Goal: Task Accomplishment & Management: Complete application form

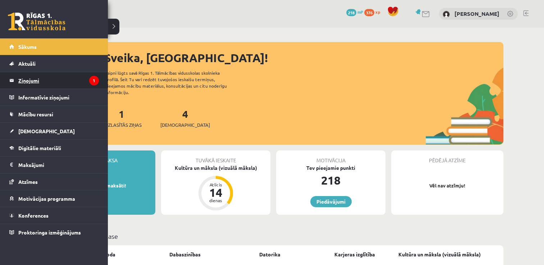
click at [27, 82] on legend "Ziņojumi 1" at bounding box center [58, 80] width 81 height 17
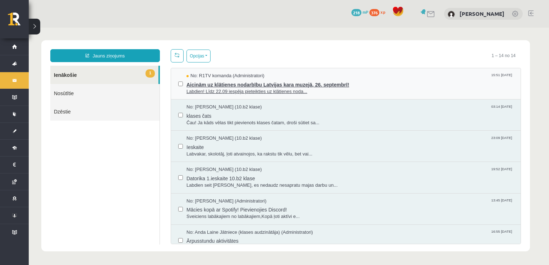
click at [213, 82] on span "Aicinām uz klātienes nodarbību Latvijas kara muzejā, 26. septembrī!" at bounding box center [350, 83] width 327 height 9
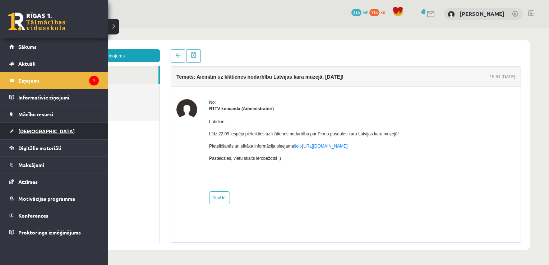
click at [42, 129] on link "[DEMOGRAPHIC_DATA]" at bounding box center [54, 131] width 90 height 17
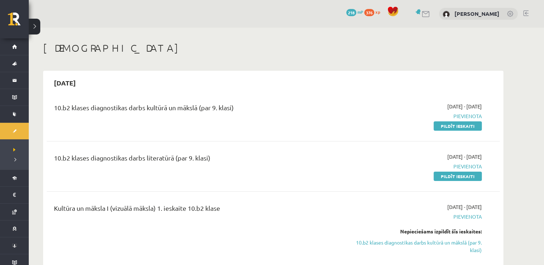
scroll to position [3, 0]
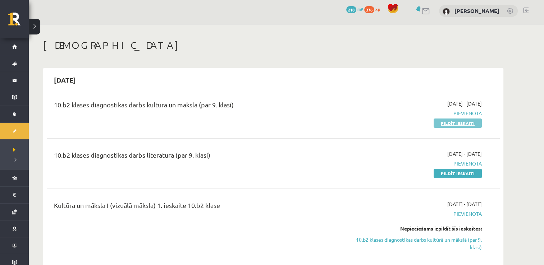
click at [449, 124] on link "Pildīt ieskaiti" at bounding box center [458, 123] width 48 height 9
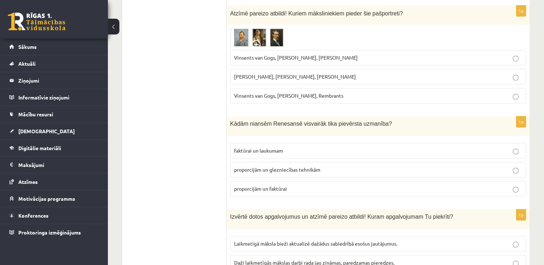
scroll to position [3251, 0]
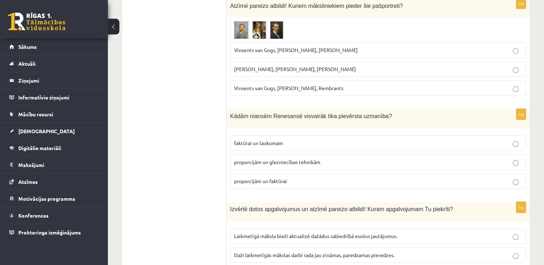
drag, startPoint x: 231, startPoint y: 143, endPoint x: 295, endPoint y: 239, distance: 115.3
drag, startPoint x: 295, startPoint y: 239, endPoint x: 278, endPoint y: 230, distance: 19.0
copy form "Loremipsum dolorsitame co adipis el seddoeius, tem incididun utlab etdolorema, …"
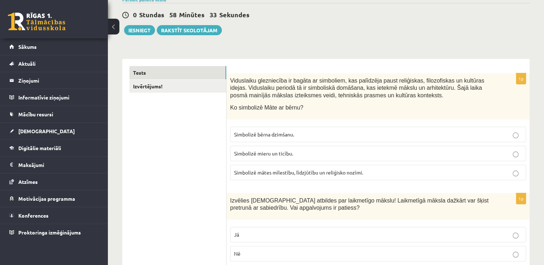
scroll to position [59, 0]
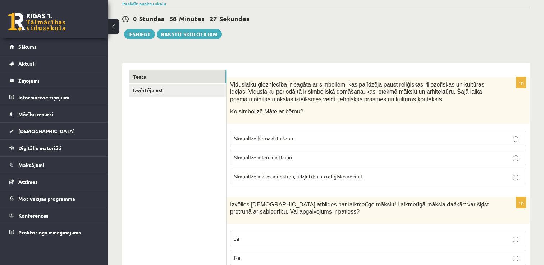
click at [448, 178] on p "Simbolizē mātes mīlestību, līdzjūtību un reliģisko nozīmi." at bounding box center [378, 177] width 288 height 8
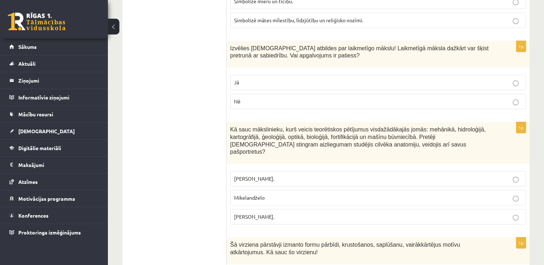
scroll to position [223, 0]
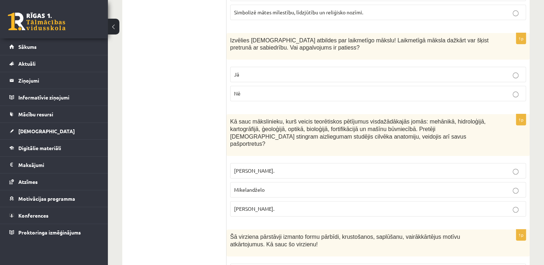
click at [278, 77] on p "Jā" at bounding box center [378, 75] width 288 height 8
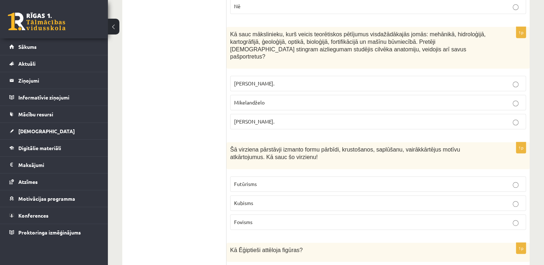
scroll to position [298, 0]
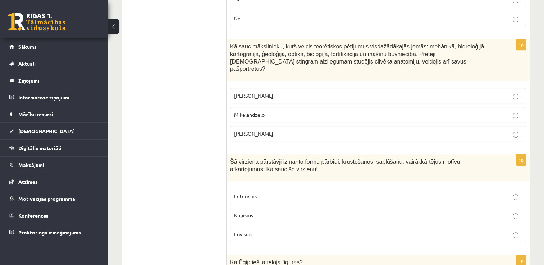
click at [250, 131] on span "[PERSON_NAME]." at bounding box center [254, 134] width 40 height 6
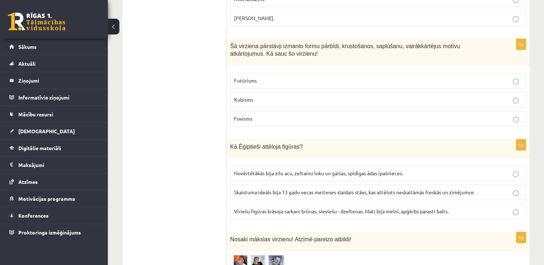
scroll to position [427, 0]
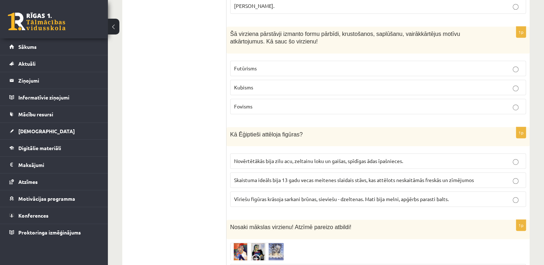
click at [256, 84] on p "Kubisms" at bounding box center [378, 88] width 288 height 8
click at [295, 196] on span "Vīriešu figūras krāsoja sarkani brūnas, sieviešu - dzeltenas. Mati bija melni, …" at bounding box center [341, 199] width 215 height 6
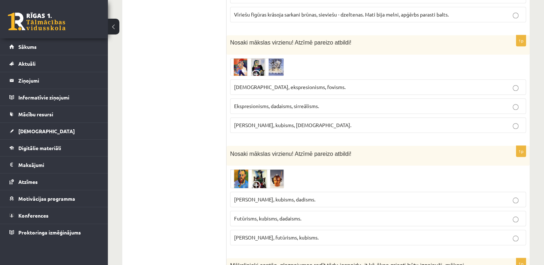
scroll to position [616, 0]
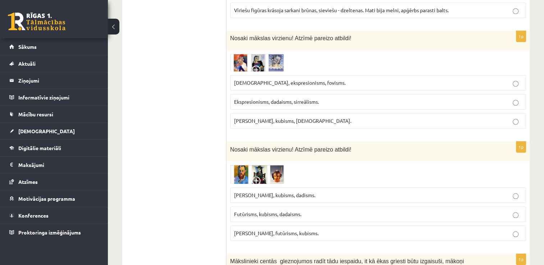
click at [243, 99] on span "Ekspresionisms, dadaisms, sirreālisms." at bounding box center [276, 102] width 85 height 6
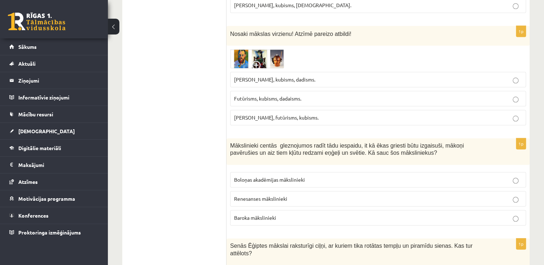
scroll to position [756, 0]
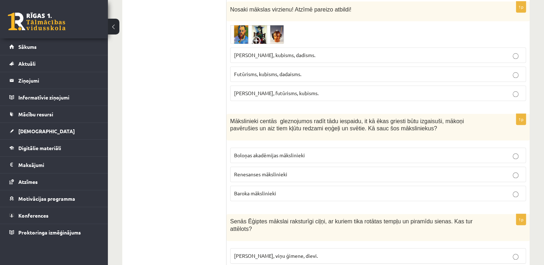
click at [256, 71] on span "Futūrisms, kubisms, dadaisms." at bounding box center [267, 74] width 67 height 6
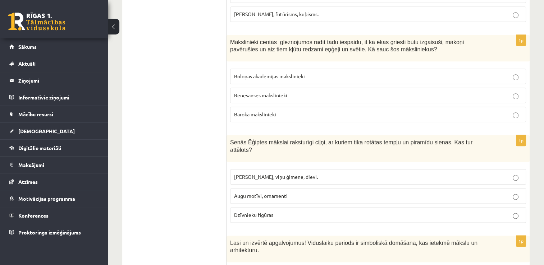
scroll to position [856, 0]
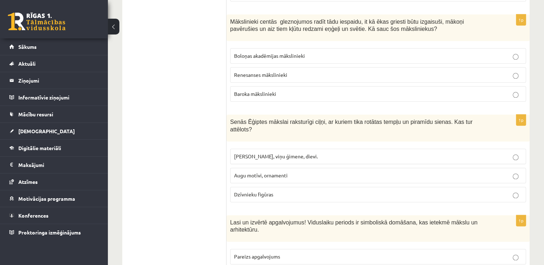
click at [254, 91] on span "Baroka mākslinieki" at bounding box center [255, 94] width 42 height 6
click at [256, 153] on span "[PERSON_NAME], viņu ģimene, dievi." at bounding box center [276, 156] width 84 height 6
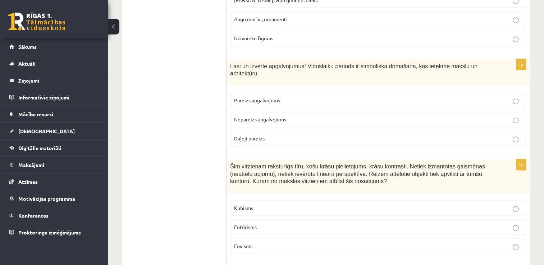
scroll to position [1040, 0]
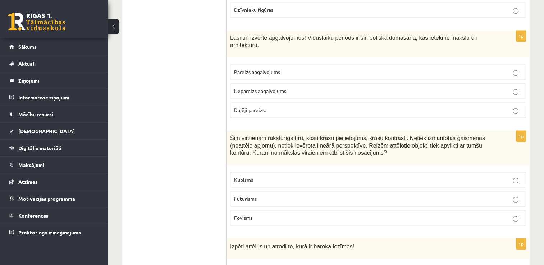
click at [325, 68] on p "Pareizs apgalvojums" at bounding box center [378, 72] width 288 height 8
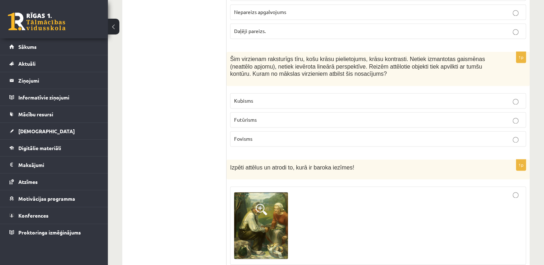
scroll to position [1132, 0]
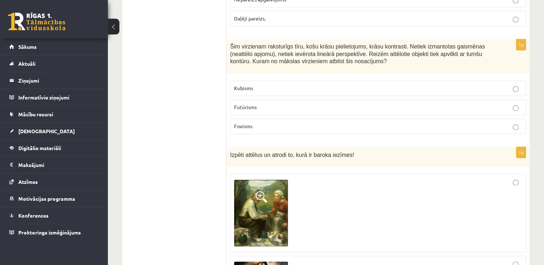
click at [305, 123] on p "Fovisms" at bounding box center [378, 127] width 288 height 8
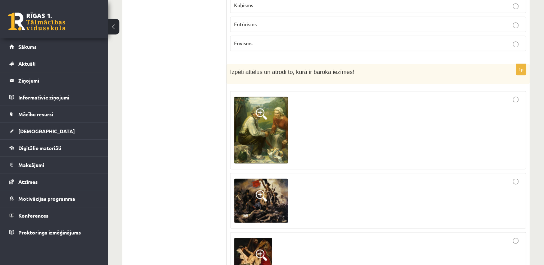
scroll to position [1219, 0]
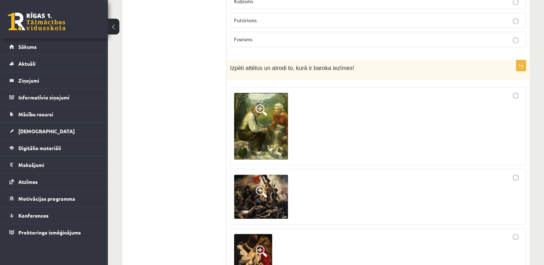
click at [369, 108] on div at bounding box center [378, 126] width 288 height 70
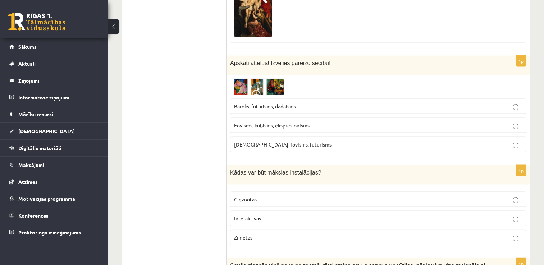
scroll to position [1481, 0]
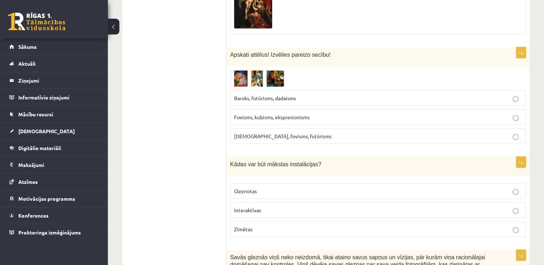
click at [276, 207] on p "Interaktīvas" at bounding box center [378, 211] width 288 height 8
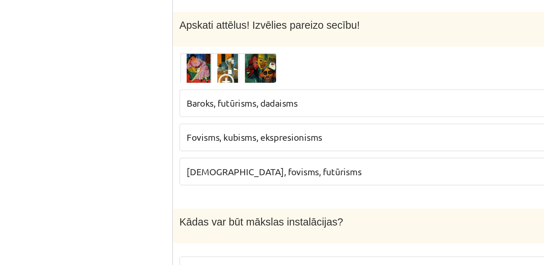
click at [326, 95] on p "Baroks, futūrisms, dadaisms" at bounding box center [378, 99] width 288 height 8
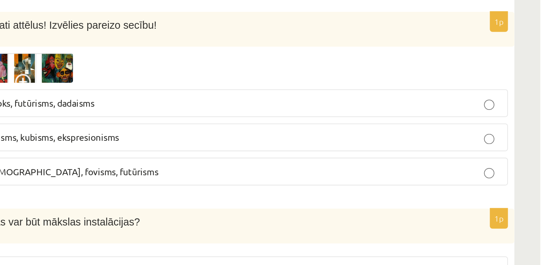
click at [508, 114] on p "Fovisms, kubisms, ekspresionisms" at bounding box center [378, 118] width 288 height 8
click at [519, 70] on div at bounding box center [378, 78] width 296 height 17
click at [510, 91] on label "Baroks, futūrisms, dadaisms" at bounding box center [378, 98] width 296 height 15
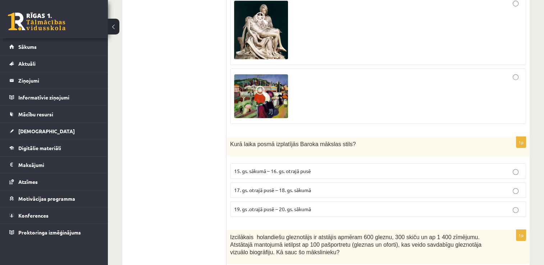
scroll to position [2505, 0]
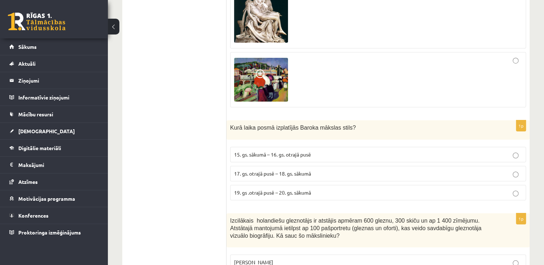
click at [389, 166] on label "17. gs. otrajā pusē – 18. gs. sākumā" at bounding box center [378, 173] width 296 height 15
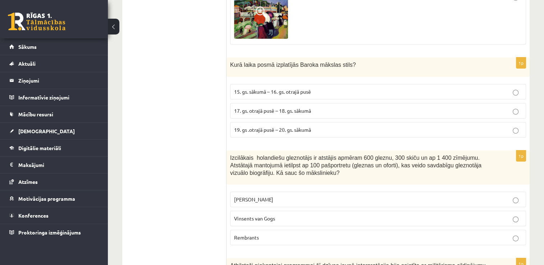
scroll to position [2572, 0]
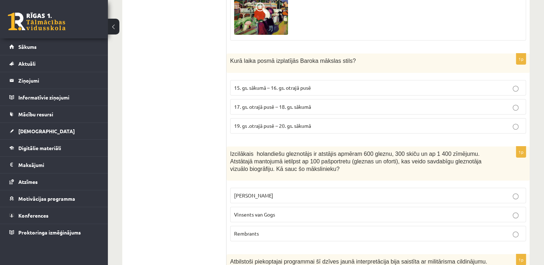
click at [496, 230] on p "Rembrants" at bounding box center [378, 234] width 288 height 8
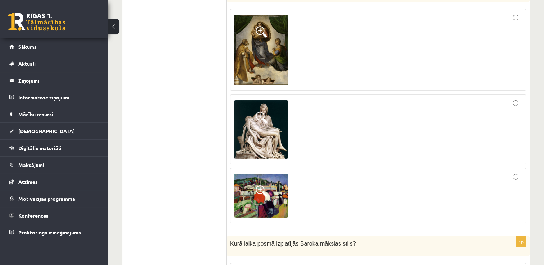
scroll to position [2405, 0]
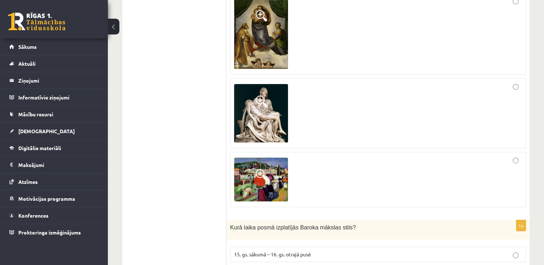
click at [514, 156] on div at bounding box center [378, 180] width 288 height 48
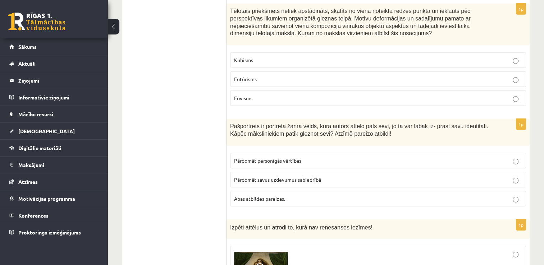
scroll to position [2135, 0]
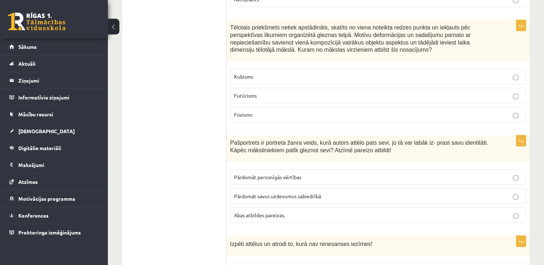
click at [356, 212] on p "Abas atbildes pareizas." at bounding box center [378, 216] width 288 height 8
click at [391, 65] on fieldset "Kubisms [DEMOGRAPHIC_DATA] Fovisms" at bounding box center [378, 94] width 296 height 59
click at [402, 73] on p "Kubisms" at bounding box center [378, 77] width 288 height 8
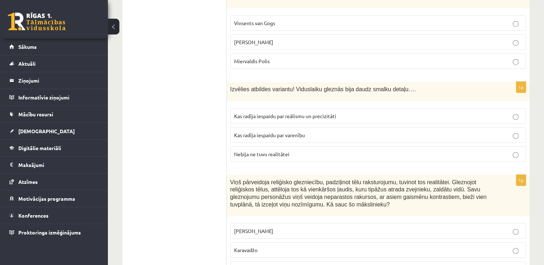
scroll to position [1861, 0]
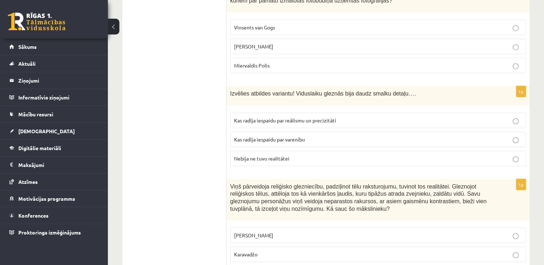
click at [399, 247] on label "Karavadžo" at bounding box center [378, 254] width 296 height 15
click at [361, 117] on p "Kas radīja iespaidu par reālismu un precizitāti" at bounding box center [378, 121] width 288 height 8
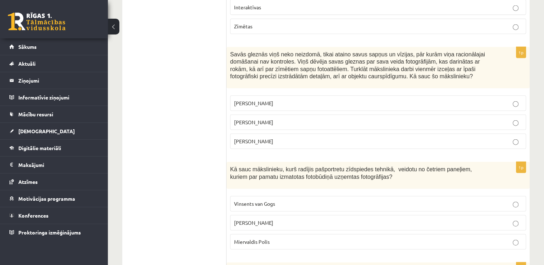
scroll to position [1692, 0]
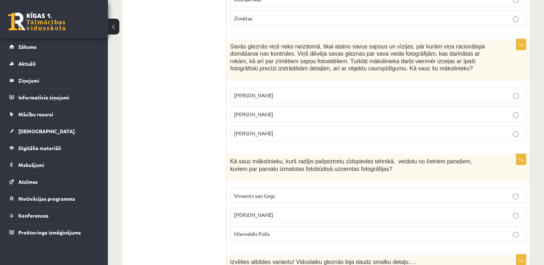
click at [356, 207] on label "[PERSON_NAME]" at bounding box center [378, 214] width 296 height 15
click at [405, 107] on label "[PERSON_NAME]" at bounding box center [378, 114] width 296 height 15
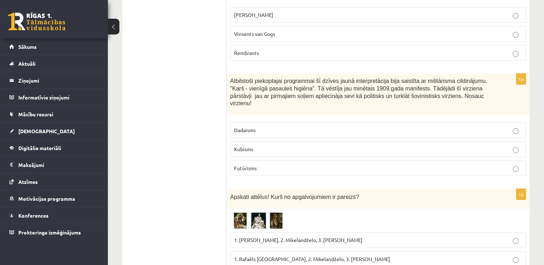
scroll to position [2769, 0]
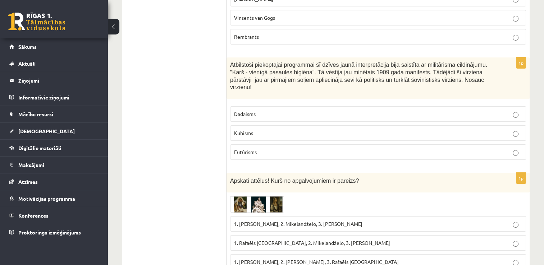
click at [407, 149] on p "Futūrisms" at bounding box center [378, 153] width 288 height 8
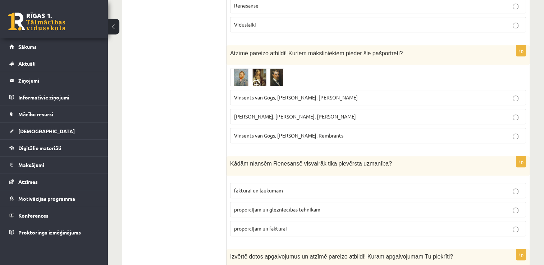
scroll to position [3251, 0]
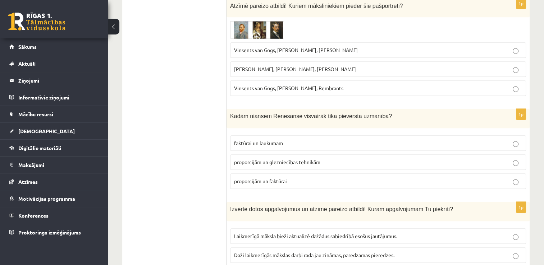
click at [365, 85] on p "Vinsents van Gogs, [PERSON_NAME], Rembrants" at bounding box center [378, 89] width 288 height 8
click at [355, 155] on label "proporcijām un glezniecības tehnikām" at bounding box center [378, 162] width 296 height 15
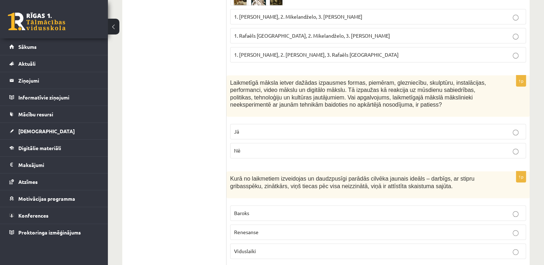
scroll to position [2981, 0]
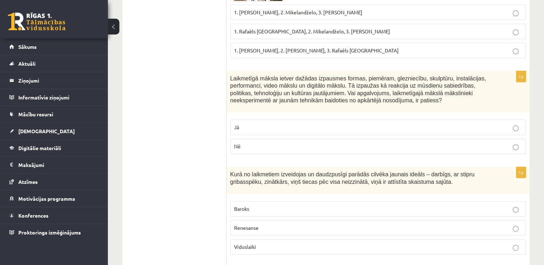
click at [364, 143] on p "Nē" at bounding box center [378, 147] width 288 height 8
click at [345, 224] on p "Renesanse" at bounding box center [378, 228] width 288 height 8
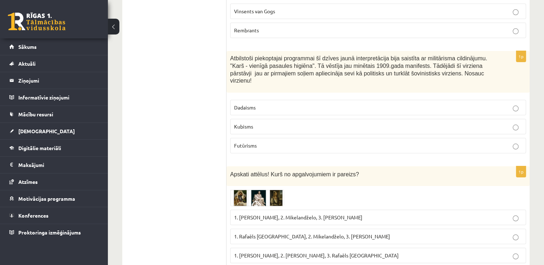
scroll to position [2768, 0]
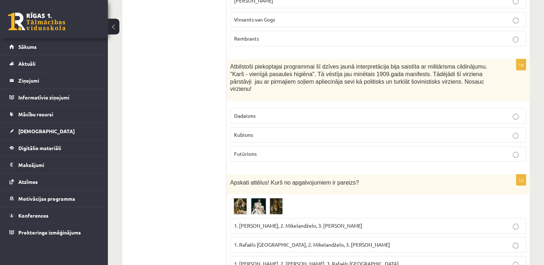
click at [304, 256] on label "1. [PERSON_NAME], 2. [PERSON_NAME], 3. Rafaēls [GEOGRAPHIC_DATA]" at bounding box center [378, 263] width 296 height 15
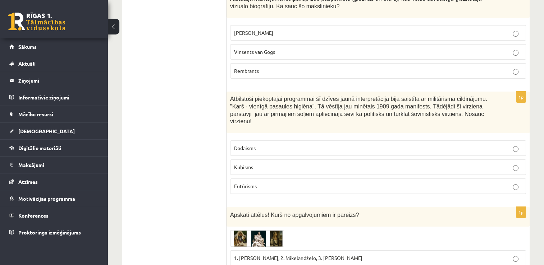
scroll to position [2760, 0]
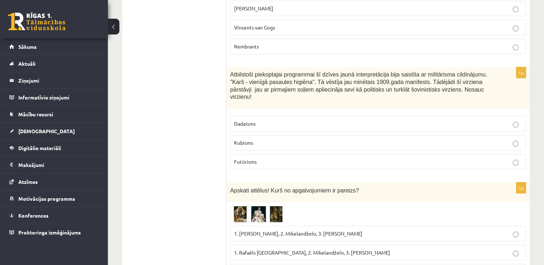
click at [237, 206] on img at bounding box center [257, 214] width 54 height 17
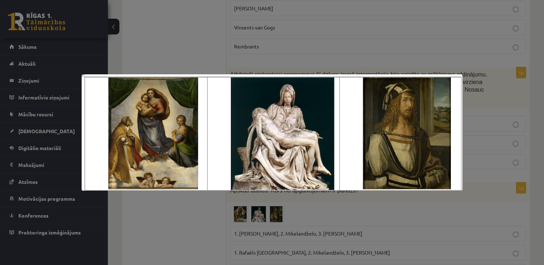
click at [199, 198] on div at bounding box center [272, 132] width 544 height 265
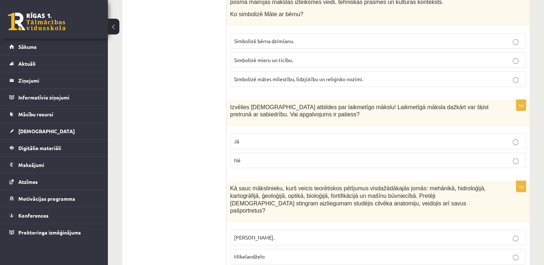
scroll to position [0, 0]
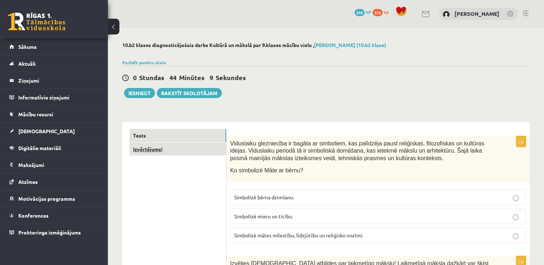
click at [150, 147] on link "Izvērtējums!" at bounding box center [177, 149] width 97 height 13
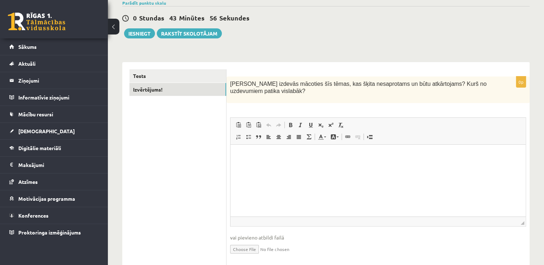
scroll to position [62, 0]
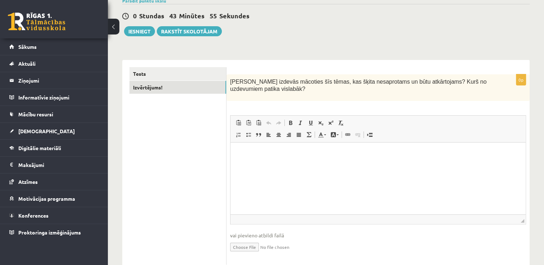
click at [280, 165] on html at bounding box center [378, 154] width 295 height 22
click at [292, 152] on p "**********" at bounding box center [378, 154] width 281 height 8
click at [327, 153] on p "**********" at bounding box center [378, 154] width 281 height 8
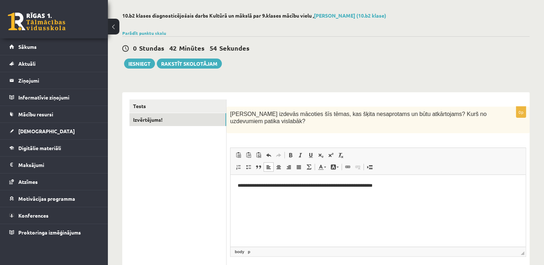
scroll to position [29, 0]
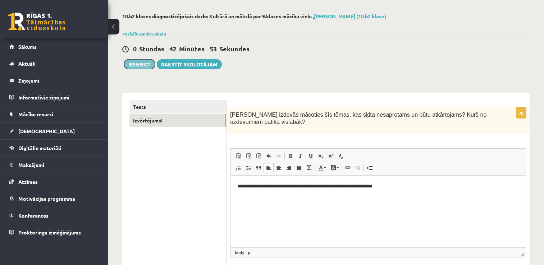
click at [140, 61] on button "Iesniegt" at bounding box center [139, 64] width 31 height 10
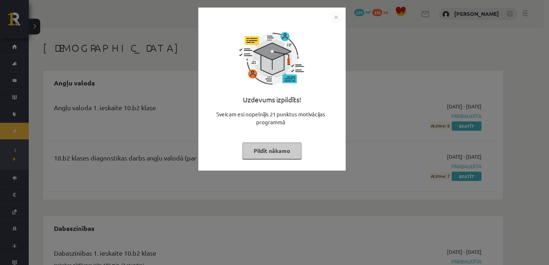
click at [337, 17] on img "Close" at bounding box center [336, 17] width 11 height 11
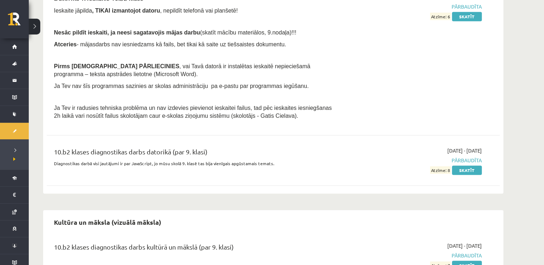
scroll to position [446, 0]
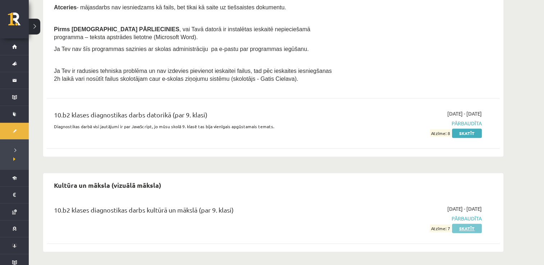
click at [465, 230] on link "Skatīt" at bounding box center [467, 228] width 30 height 9
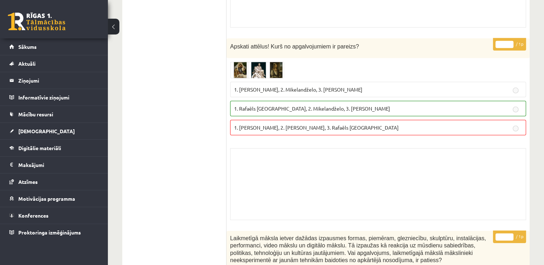
scroll to position [4806, 0]
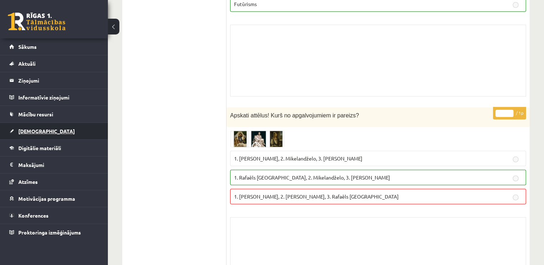
click at [24, 134] on link "[DEMOGRAPHIC_DATA]" at bounding box center [54, 131] width 90 height 17
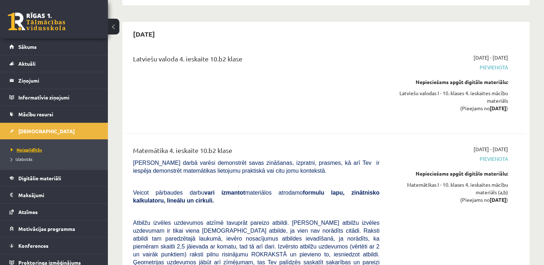
click at [29, 151] on span "Neizpildītās" at bounding box center [26, 150] width 31 height 6
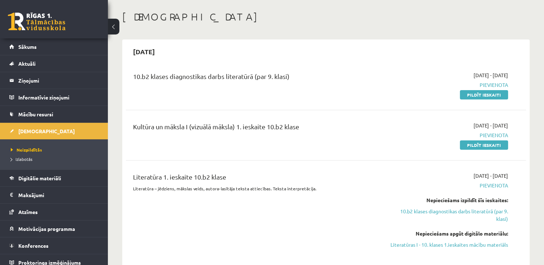
scroll to position [57, 0]
